Goal: Task Accomplishment & Management: Complete application form

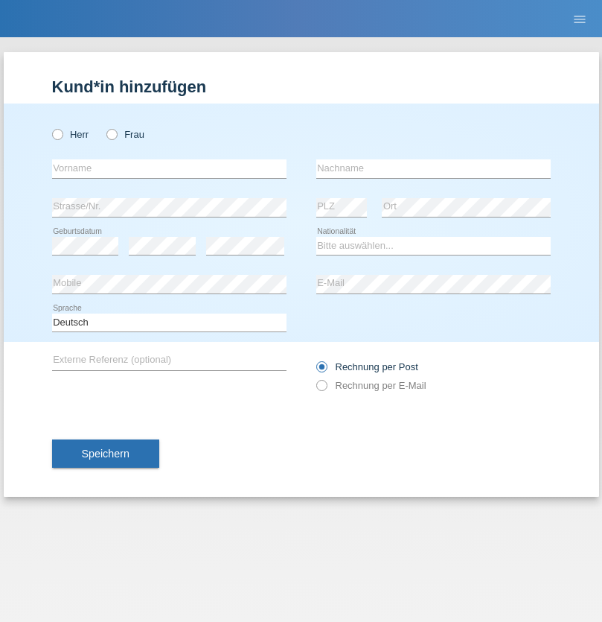
radio input "true"
click at [169, 168] on input "text" at bounding box center [169, 168] width 235 height 19
type input "Jörg"
click at [433, 168] on input "text" at bounding box center [433, 168] width 235 height 19
type input "Traksel"
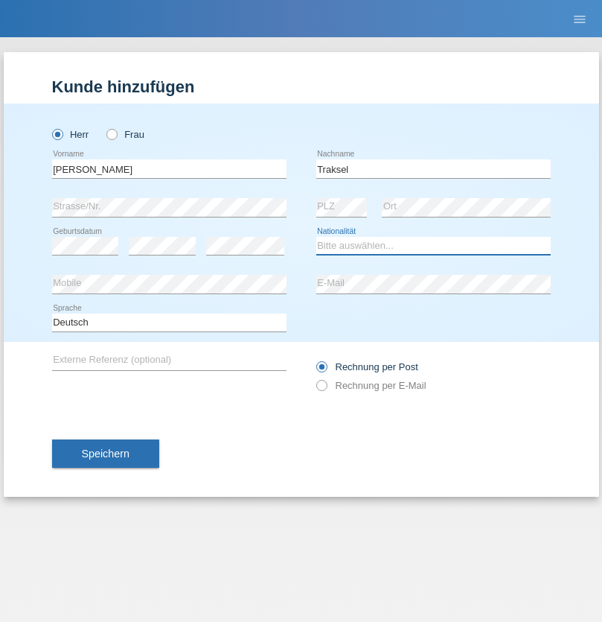
select select "DE"
select select "C"
select select "01"
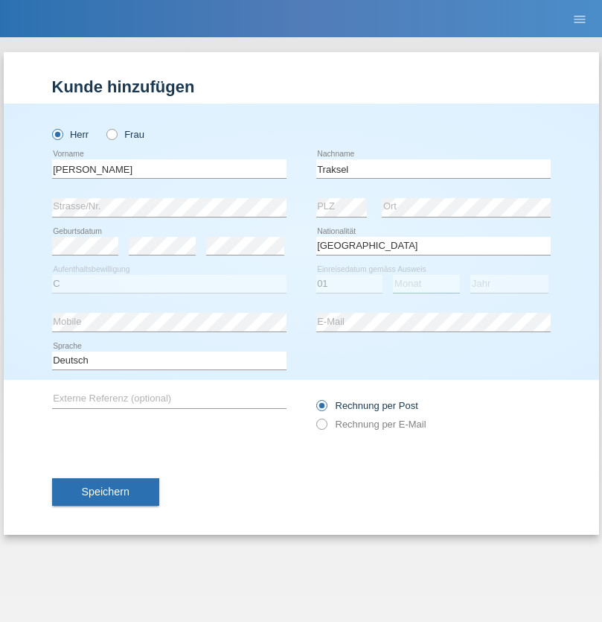
select select "07"
select select "2008"
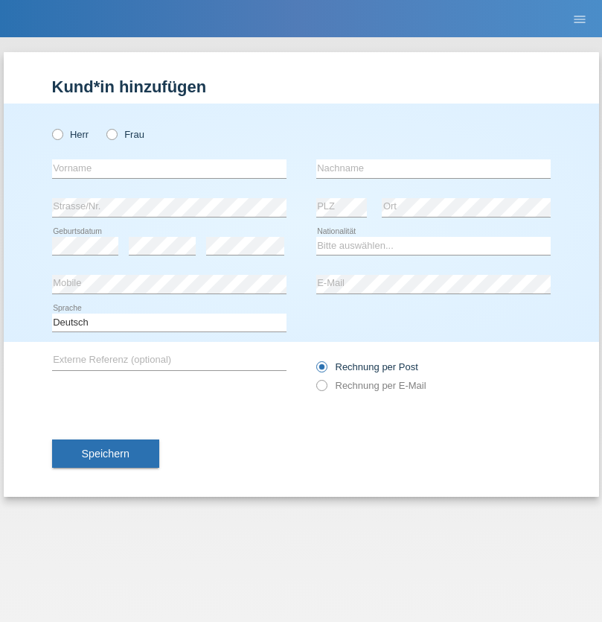
radio input "true"
click at [169, 168] on input "text" at bounding box center [169, 168] width 235 height 19
type input "Vedrana"
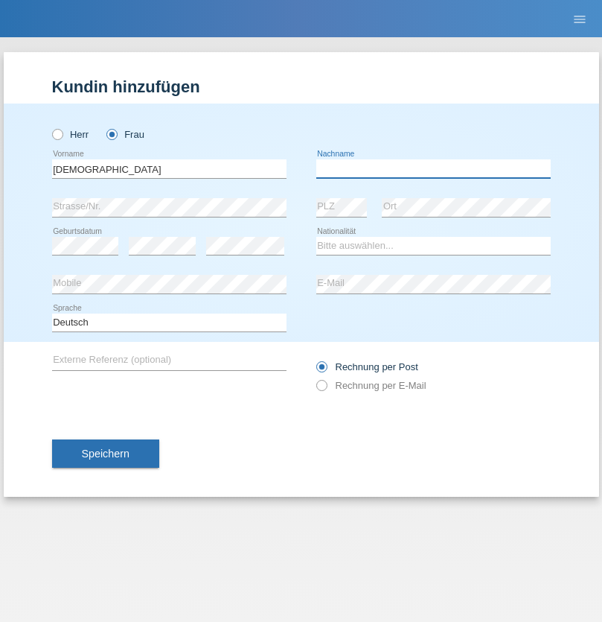
click at [433, 168] on input "text" at bounding box center [433, 168] width 235 height 19
type input "Cimbaljević"
select select "HR"
select select "C"
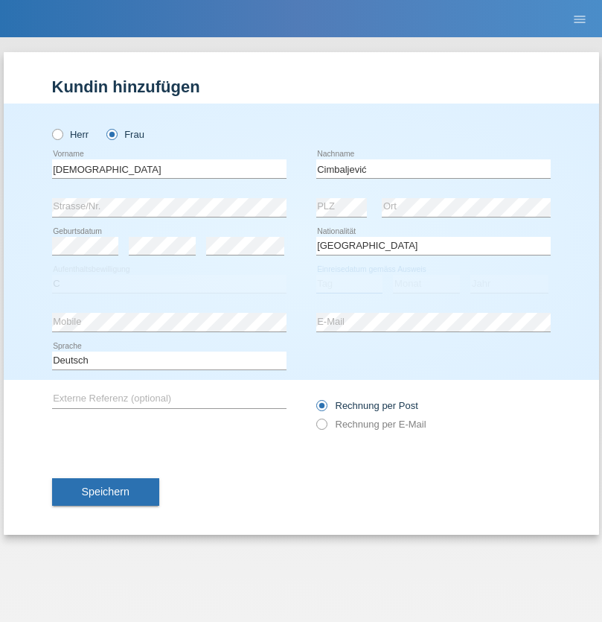
select select "12"
select select "08"
select select "2021"
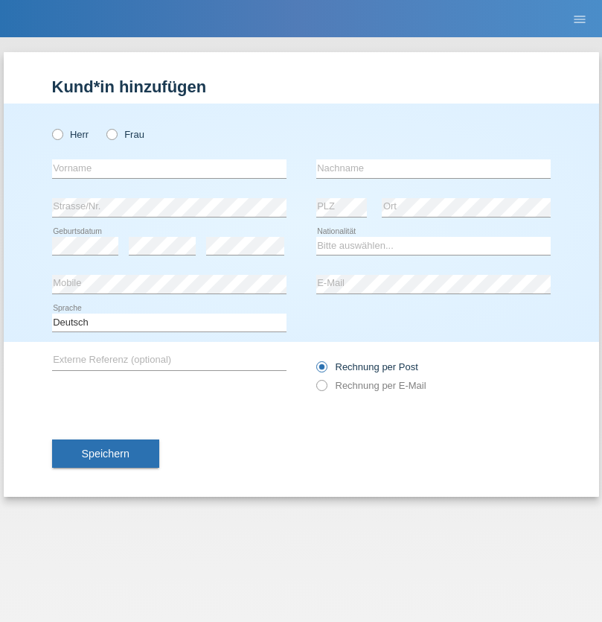
radio input "true"
click at [169, 168] on input "text" at bounding box center [169, 168] width 235 height 19
type input "Batsche"
click at [433, 168] on input "text" at bounding box center [433, 168] width 235 height 19
type input "Arifoska"
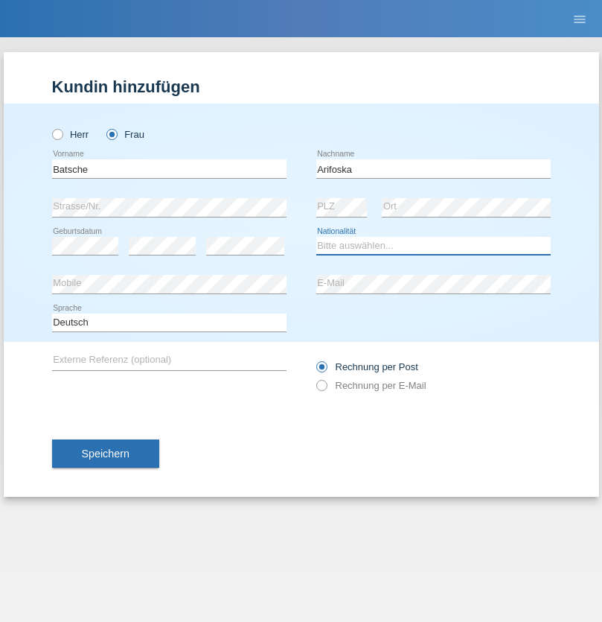
select select "CH"
radio input "true"
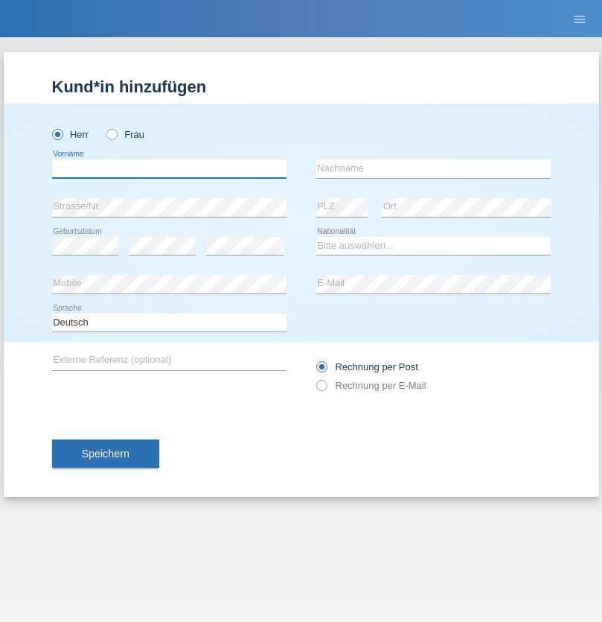
click at [169, 168] on input "text" at bounding box center [169, 168] width 235 height 19
type input "Emre"
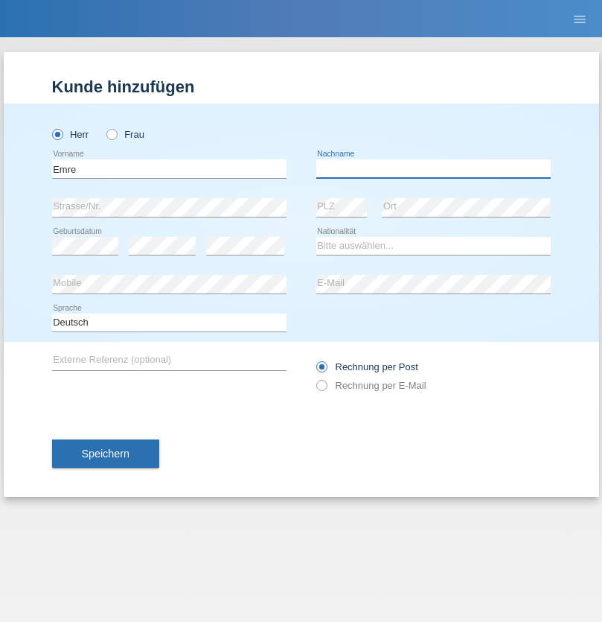
click at [433, 168] on input "text" at bounding box center [433, 168] width 235 height 19
type input "Uzun"
select select "CH"
